Goal: Find specific page/section: Find specific page/section

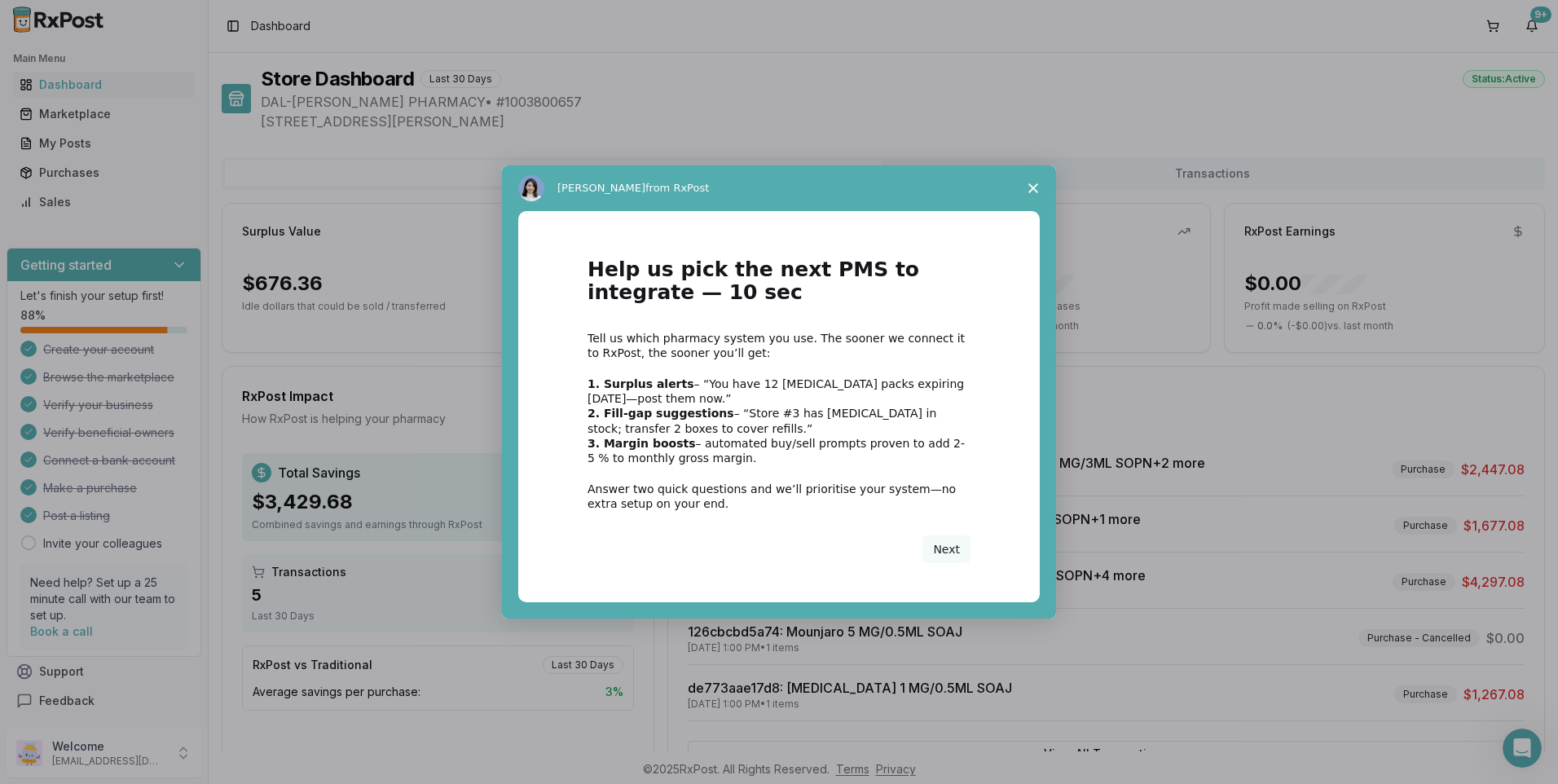
click at [103, 93] on div "Intercom messenger" at bounding box center [779, 392] width 1558 height 784
click at [1036, 183] on span "Close survey" at bounding box center [1033, 188] width 46 height 46
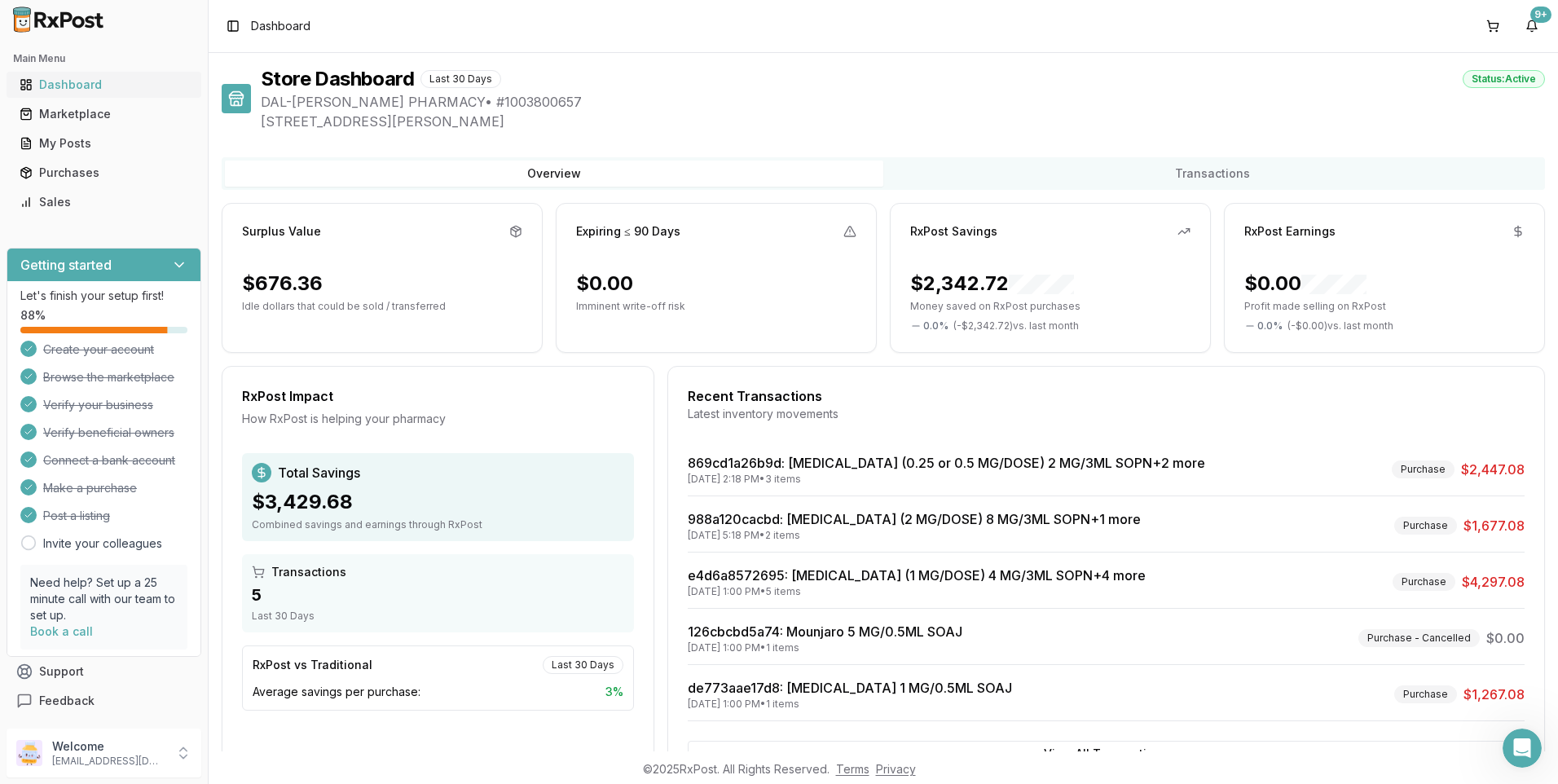
click at [59, 83] on div "Dashboard" at bounding box center [104, 84] width 169 height 16
click at [320, 30] on div "Toggle Sidebar Dashboard 9+" at bounding box center [883, 26] width 1350 height 53
click at [86, 114] on div "Marketplace" at bounding box center [104, 113] width 169 height 16
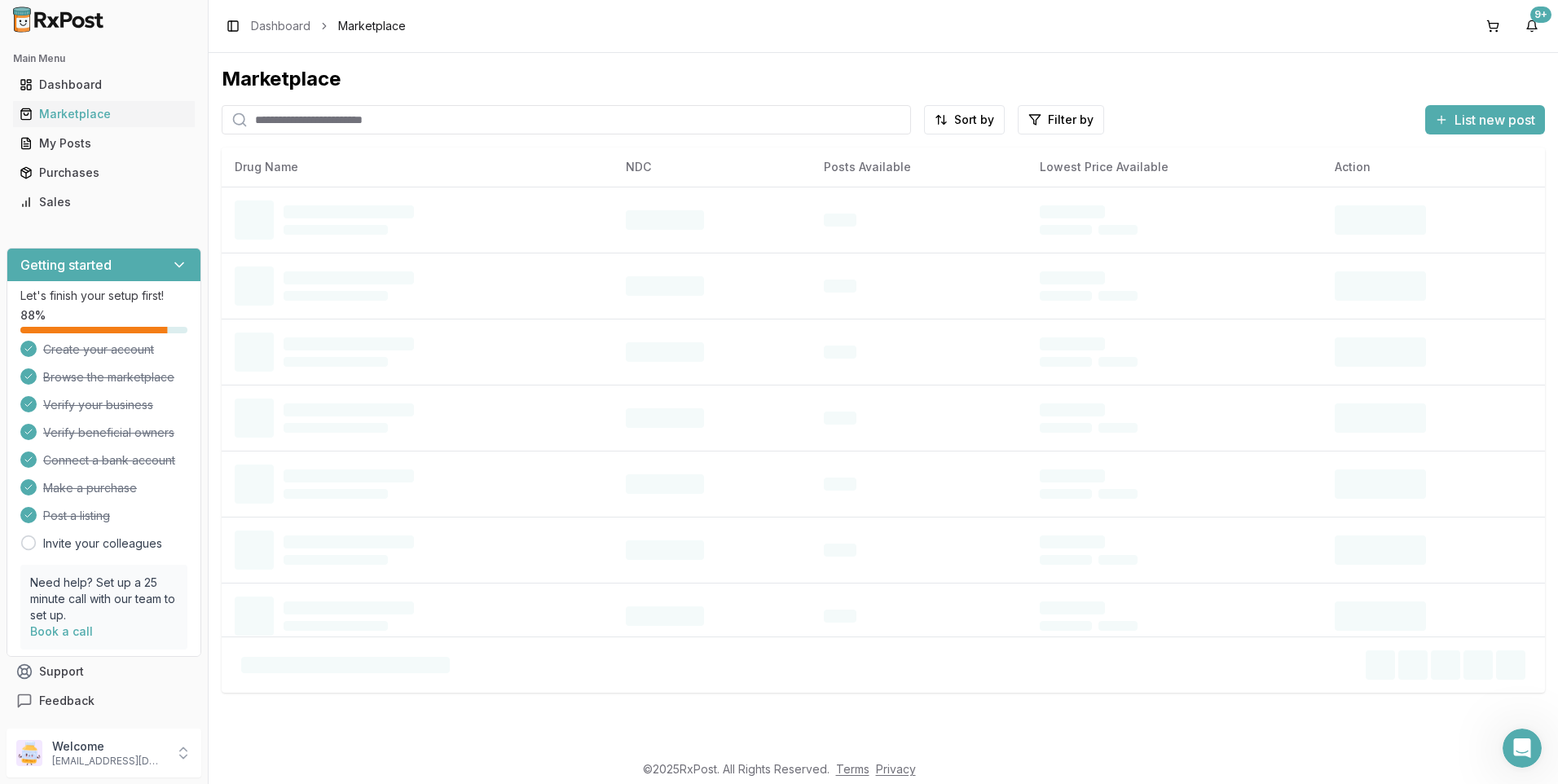
click at [328, 121] on input "search" at bounding box center [566, 119] width 689 height 29
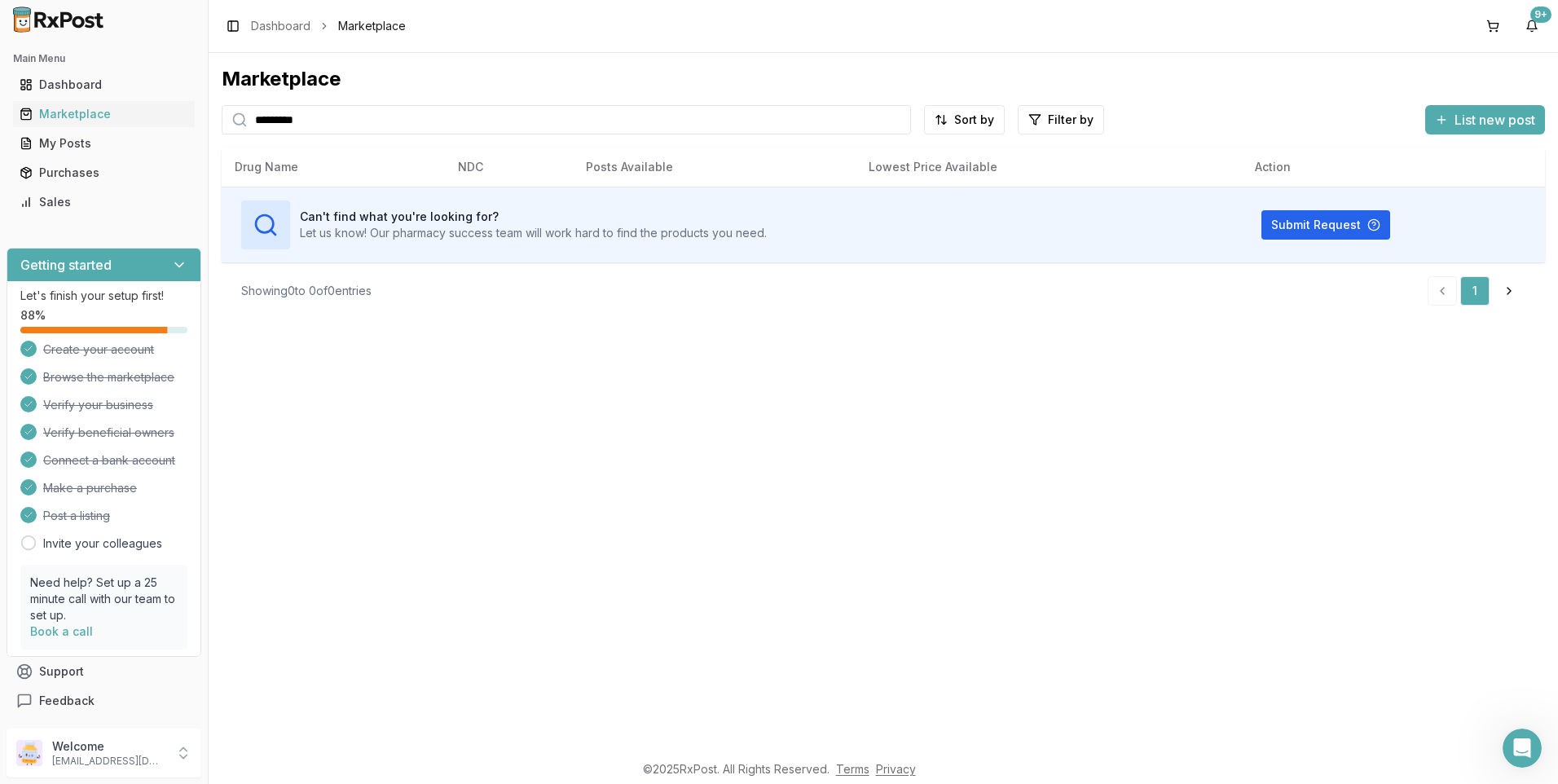
type input "*********"
